Goal: Task Accomplishment & Management: Complete application form

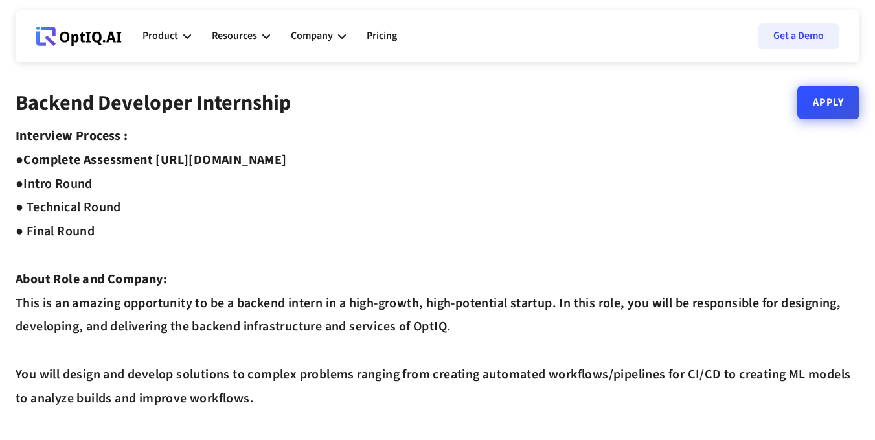
click at [823, 116] on link "Apply" at bounding box center [829, 103] width 62 height 34
click at [822, 103] on link "Apply" at bounding box center [829, 103] width 62 height 34
drag, startPoint x: 159, startPoint y: 160, endPoint x: 410, endPoint y: 156, distance: 250.8
copy strong "[URL][DOMAIN_NAME]"
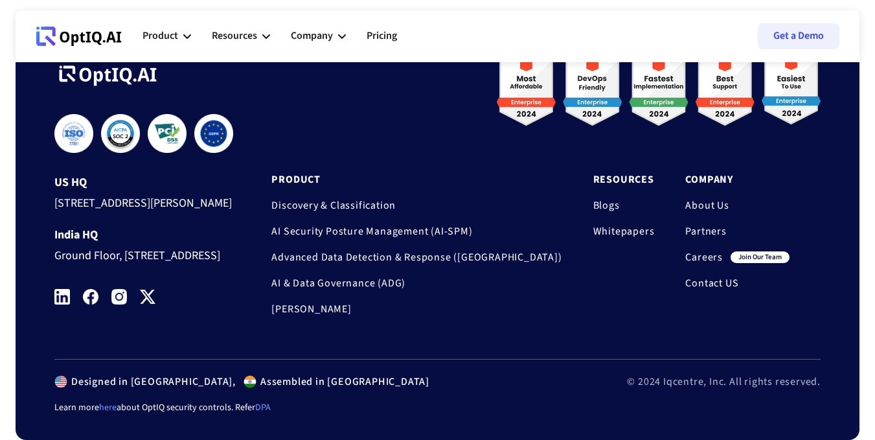
scroll to position [1071, 0]
click at [87, 32] on icon at bounding box center [88, 37] width 5 height 10
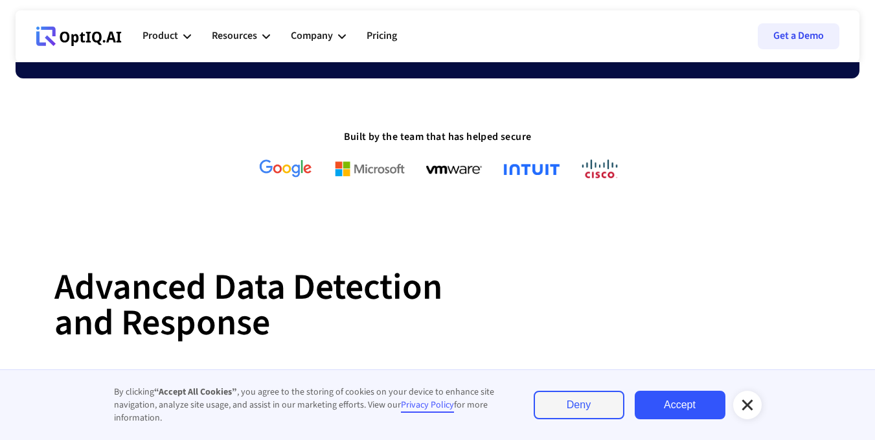
scroll to position [377, 0]
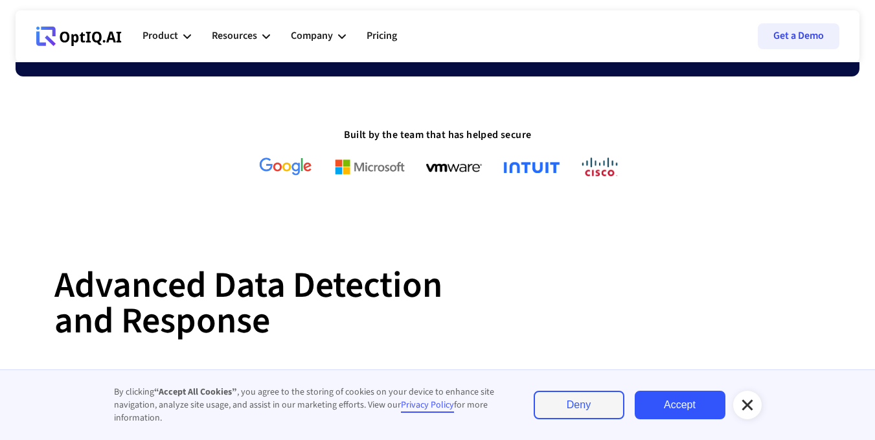
click at [756, 399] on div at bounding box center [748, 405] width 29 height 29
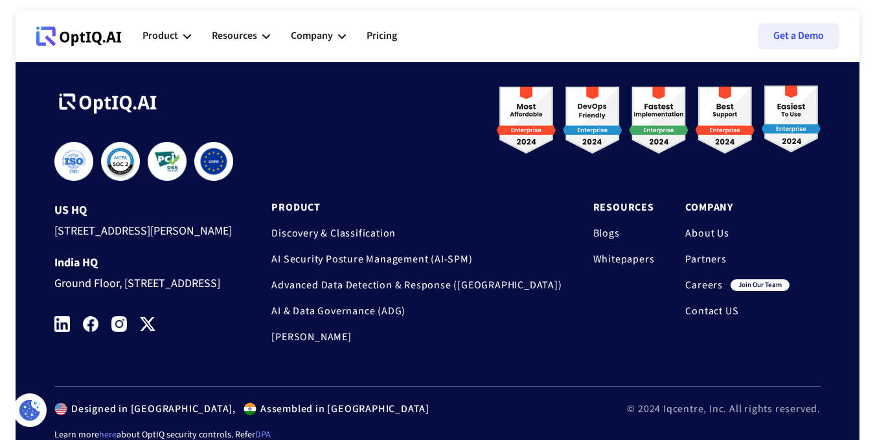
scroll to position [4382, 0]
